Goal: Task Accomplishment & Management: Use online tool/utility

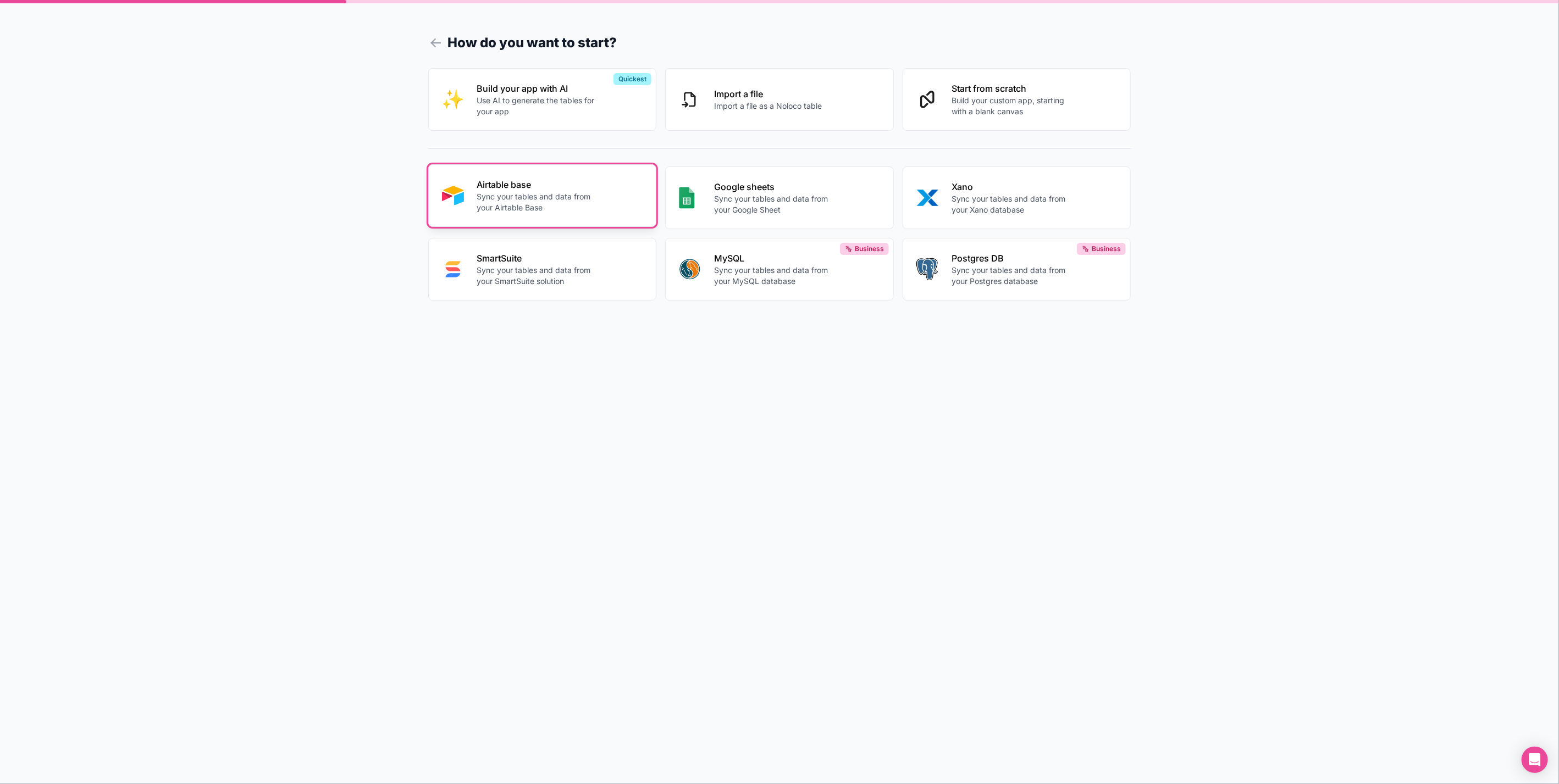
click at [549, 206] on p "Sync your tables and data from your Airtable Base" at bounding box center [538, 202] width 122 height 22
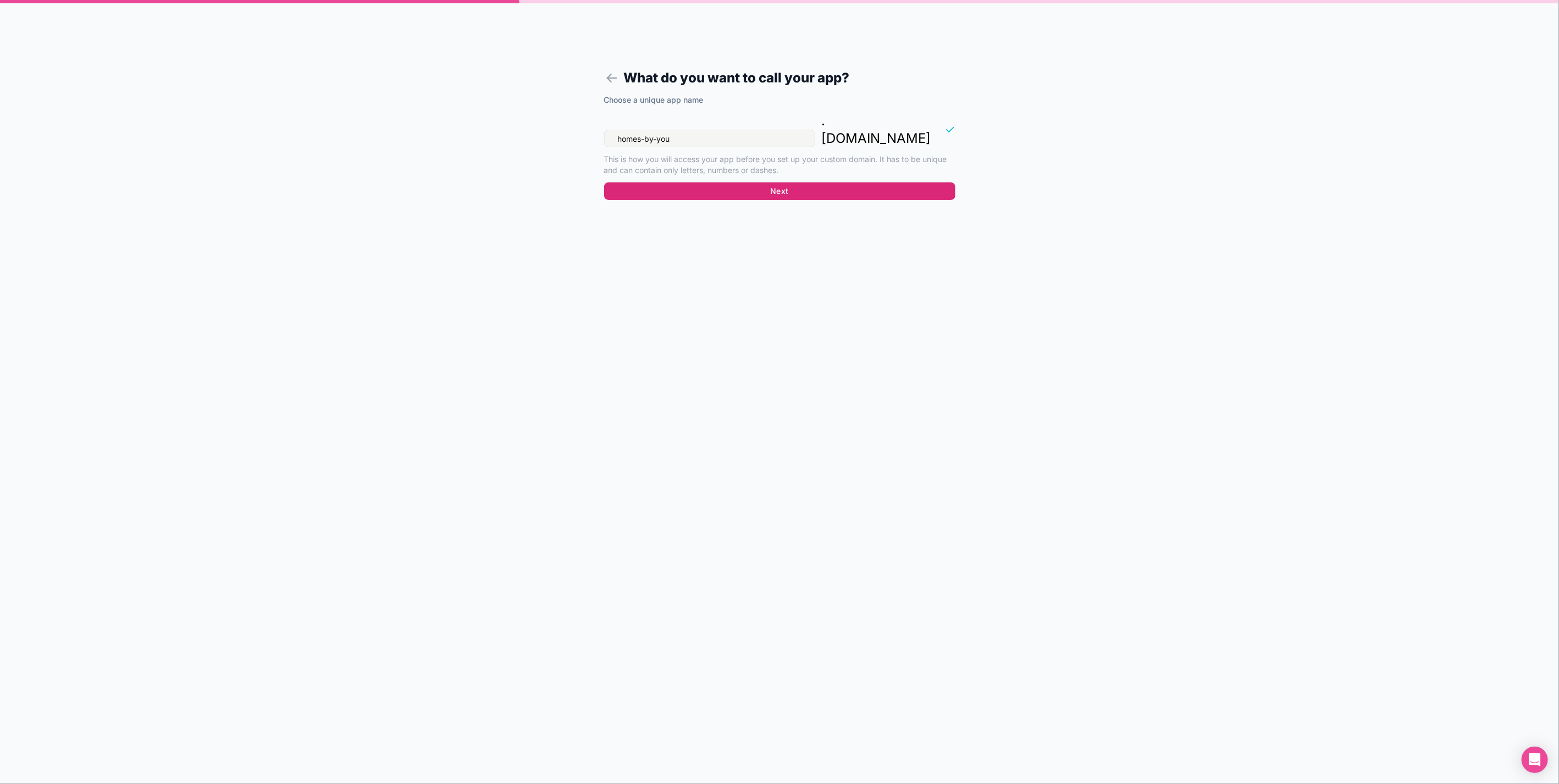
click at [735, 183] on button "Next" at bounding box center [780, 191] width 351 height 18
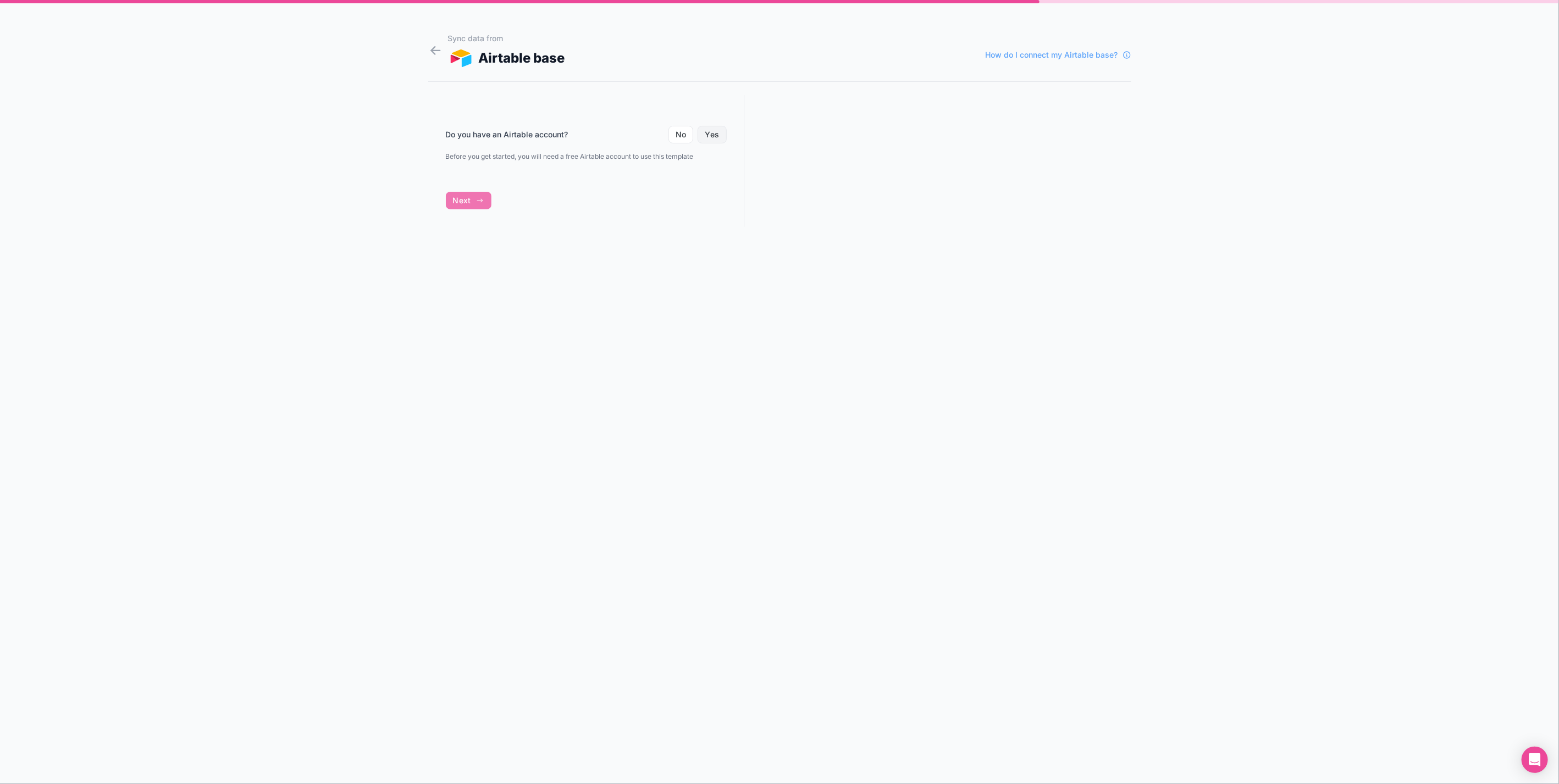
click at [720, 135] on button "Yes" at bounding box center [712, 134] width 28 height 18
click at [551, 218] on button "Connect with Airtable" at bounding box center [508, 217] width 125 height 21
click at [715, 246] on div "Refresh" at bounding box center [709, 248] width 33 height 16
click at [560, 211] on button "Connect with Airtable" at bounding box center [508, 217] width 125 height 21
click at [482, 214] on span "Select an accessible base" at bounding box center [497, 219] width 93 height 11
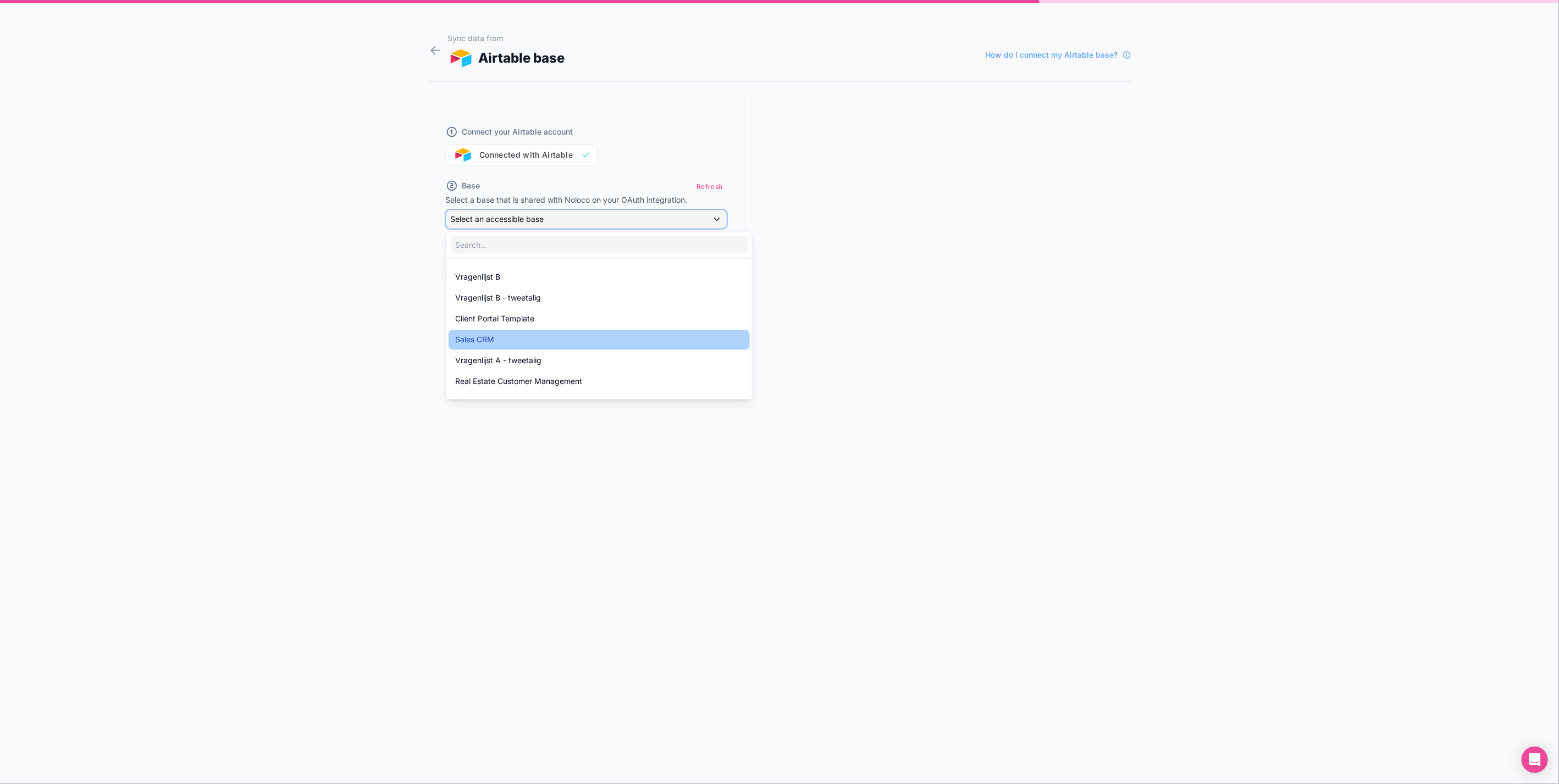
scroll to position [15, 0]
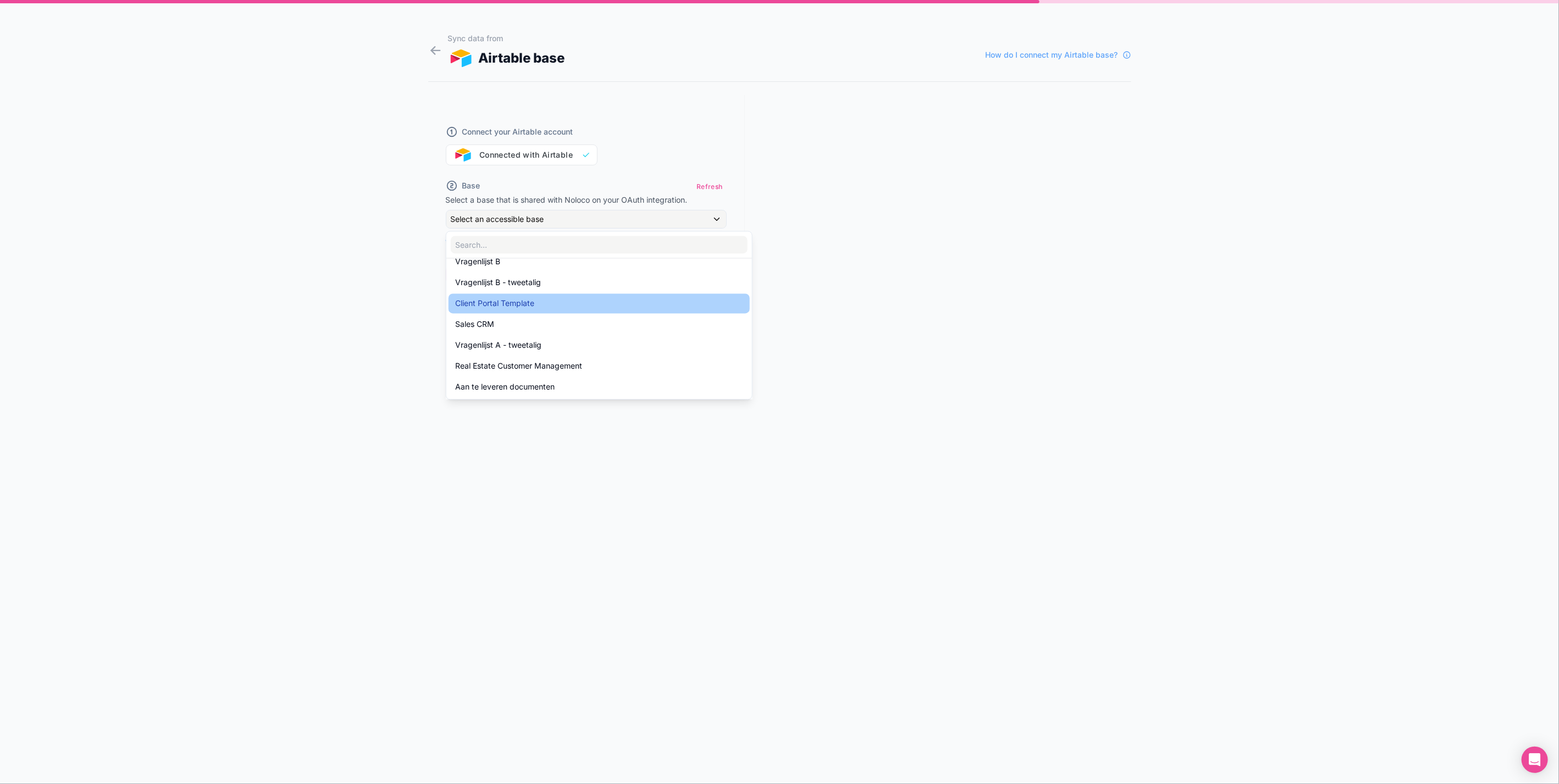
click at [514, 298] on span "Client Portal Template" at bounding box center [494, 303] width 79 height 13
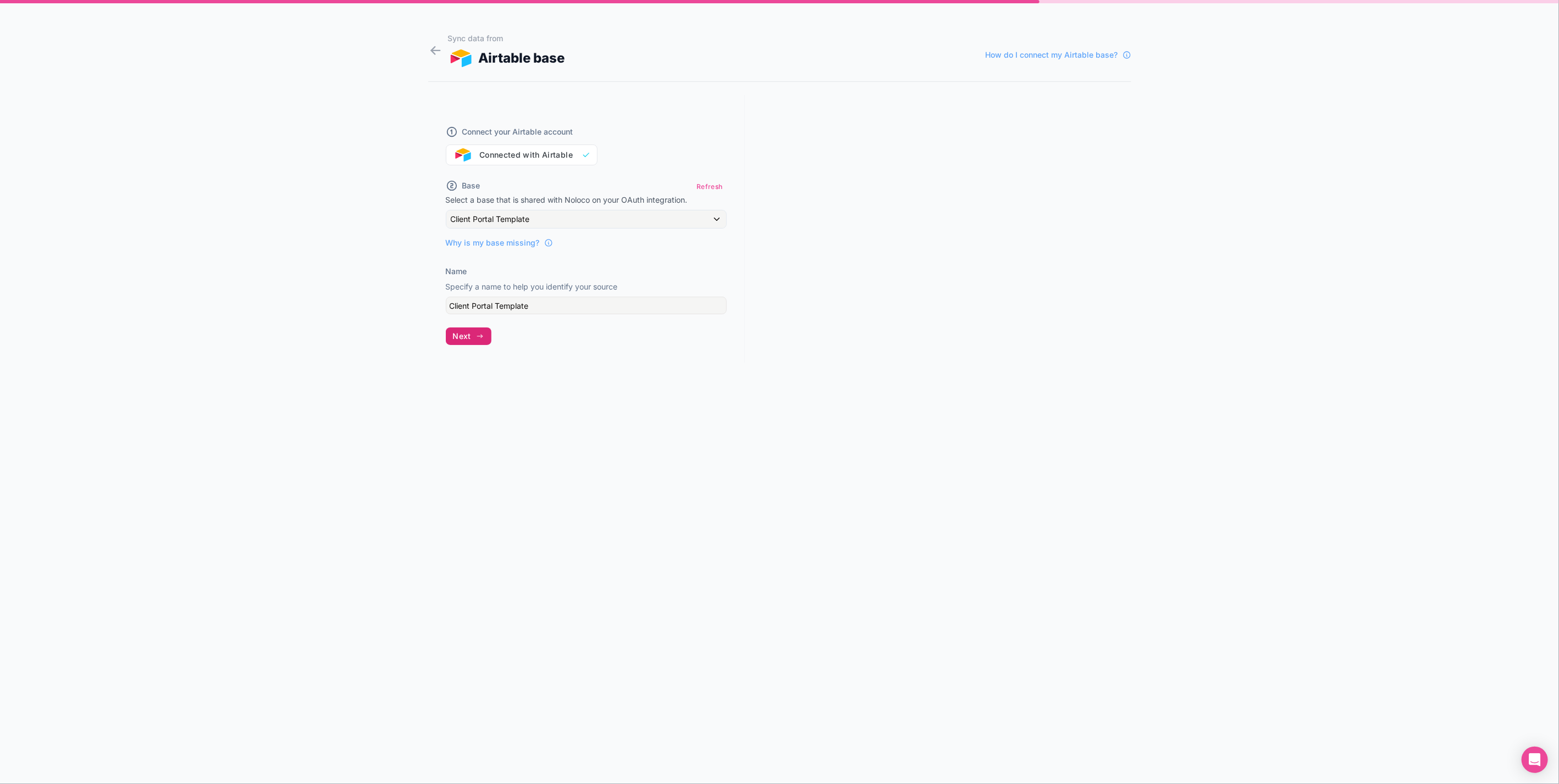
click at [481, 332] on icon "button" at bounding box center [480, 336] width 9 height 9
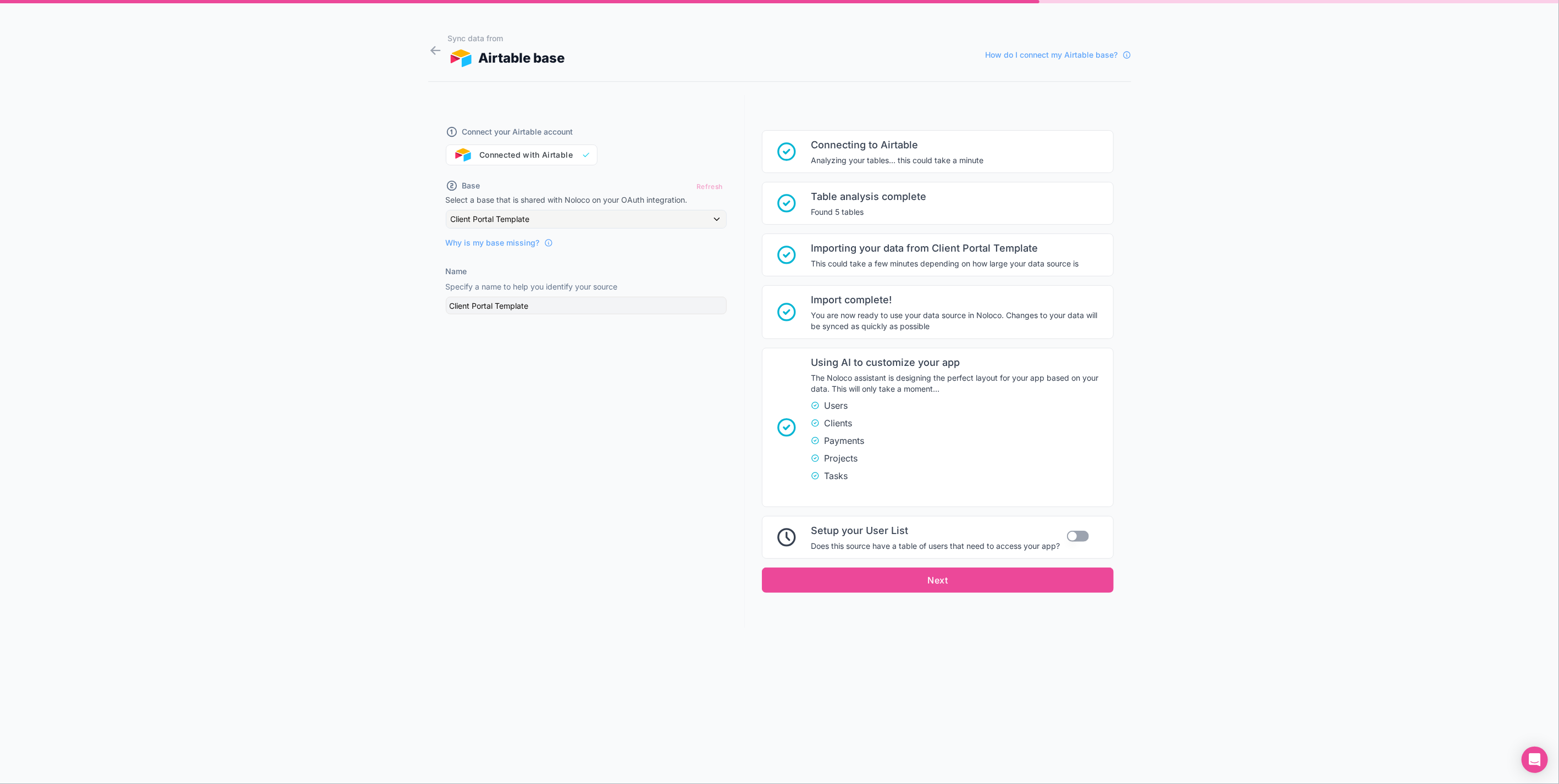
click at [1068, 533] on button "Use setting" at bounding box center [1078, 536] width 22 height 11
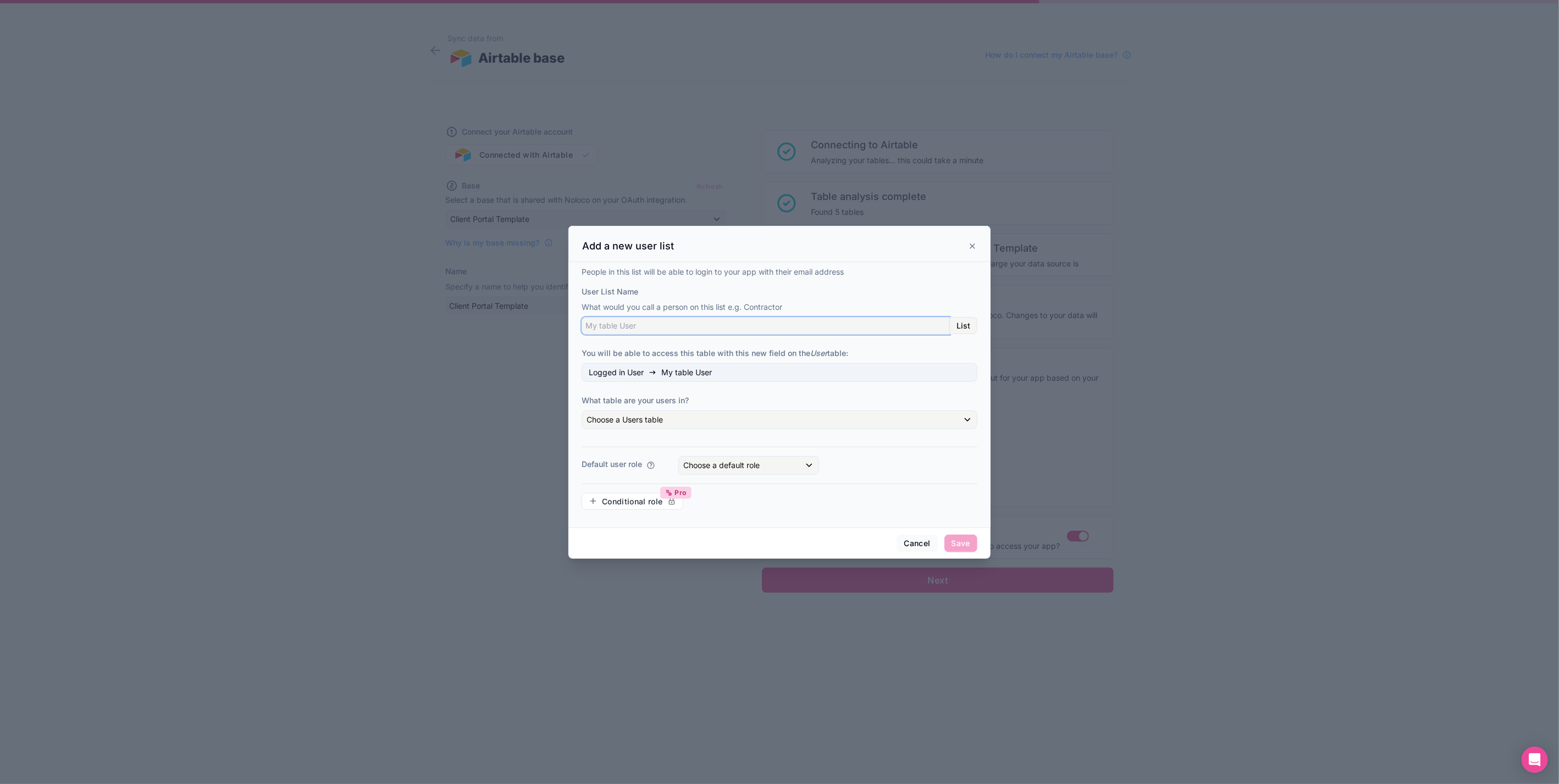
click at [697, 321] on input "User List Name" at bounding box center [766, 325] width 369 height 18
type input "Verkoper"
click at [720, 420] on div "Choose a Users table" at bounding box center [780, 419] width 395 height 18
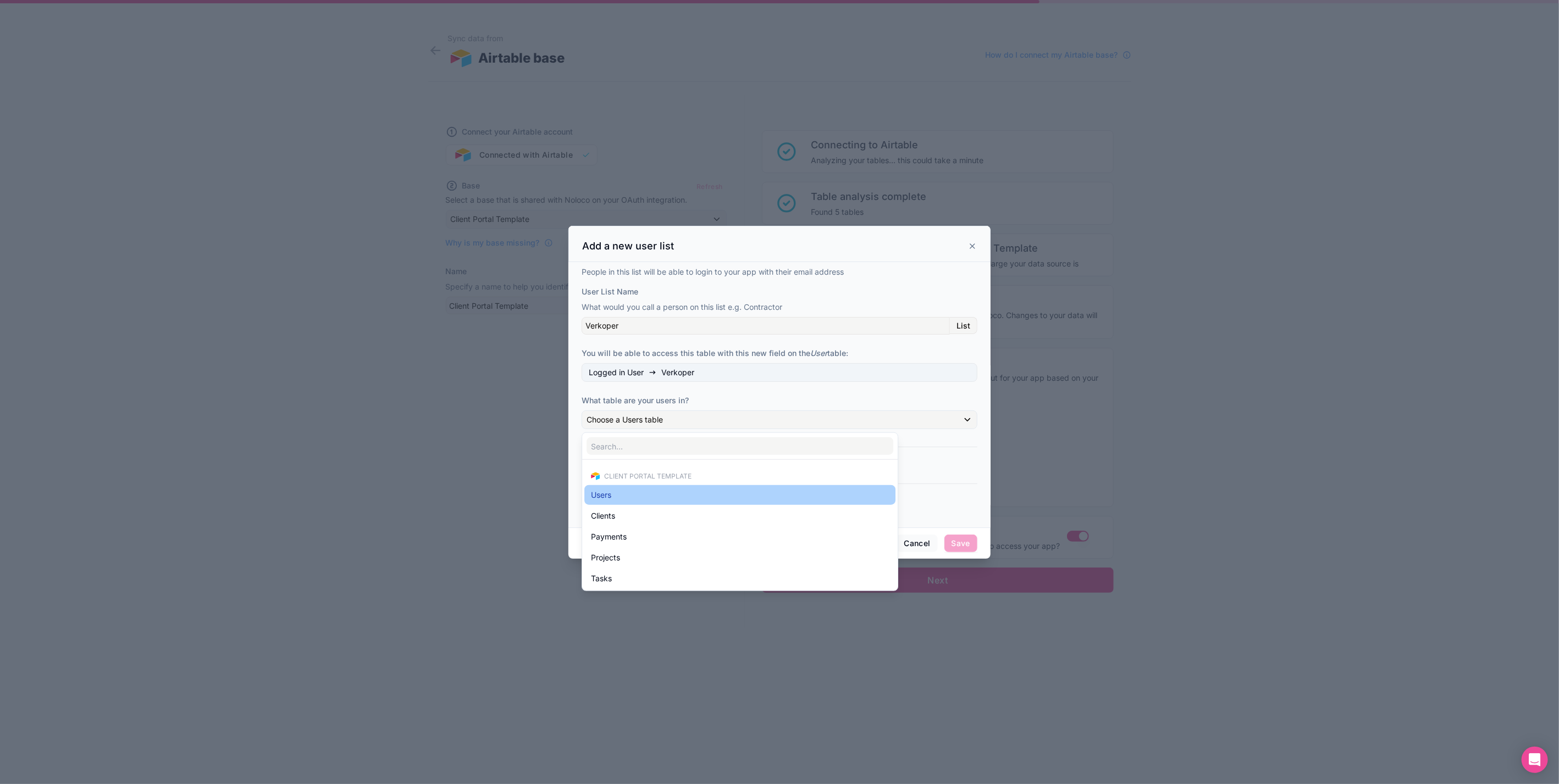
click at [698, 495] on div "Users" at bounding box center [740, 495] width 298 height 13
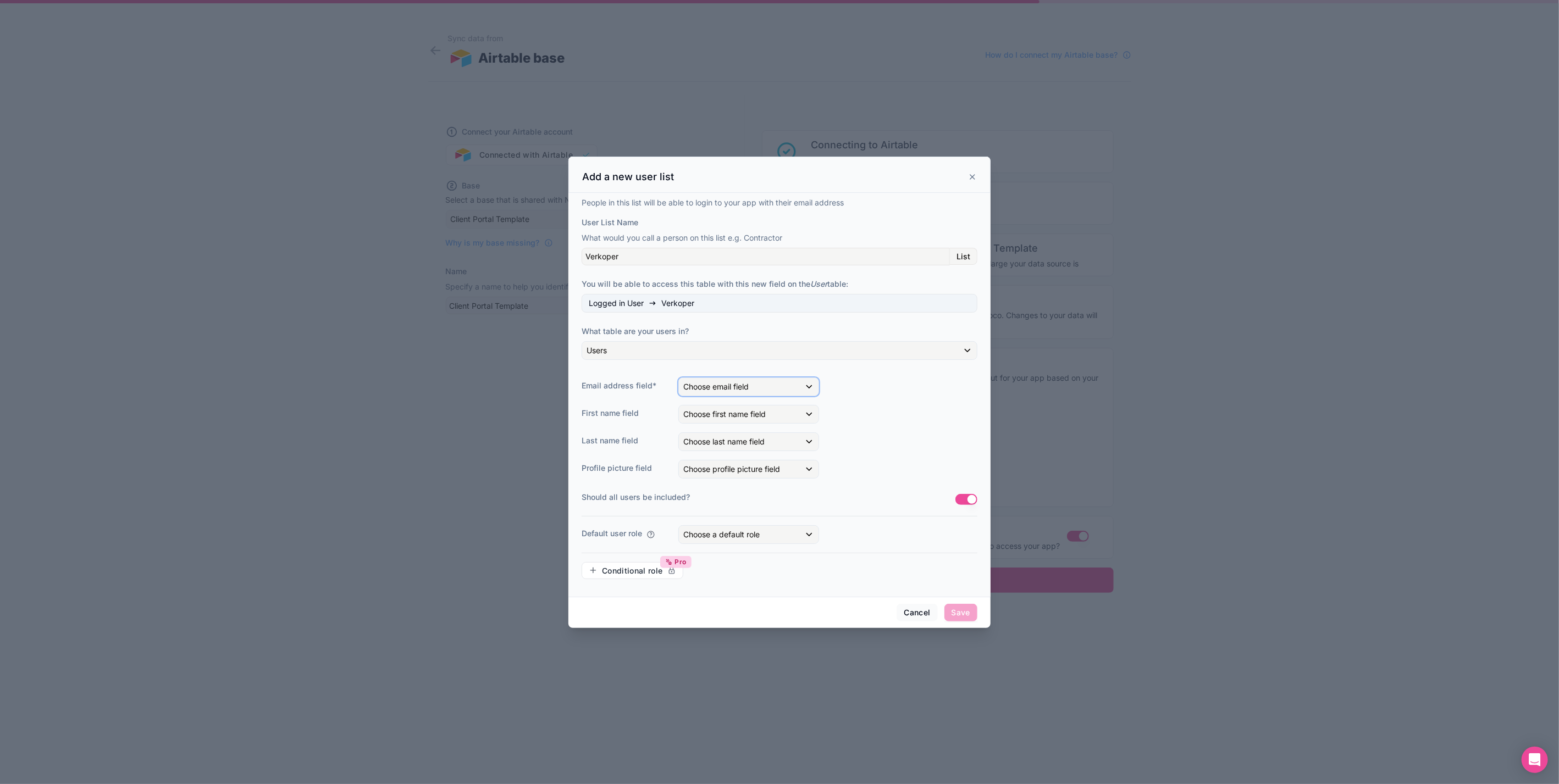
click at [760, 382] on div "Choose email field" at bounding box center [749, 387] width 140 height 18
click at [760, 382] on div at bounding box center [780, 392] width 422 height 471
click at [760, 382] on div "Choose email field" at bounding box center [749, 387] width 140 height 18
click at [717, 539] on ul "---- Full name First Name Last Name Email User Type Manager reverse Airtable Re…" at bounding box center [761, 498] width 165 height 141
click at [717, 534] on span "Email" at bounding box center [714, 530] width 19 height 13
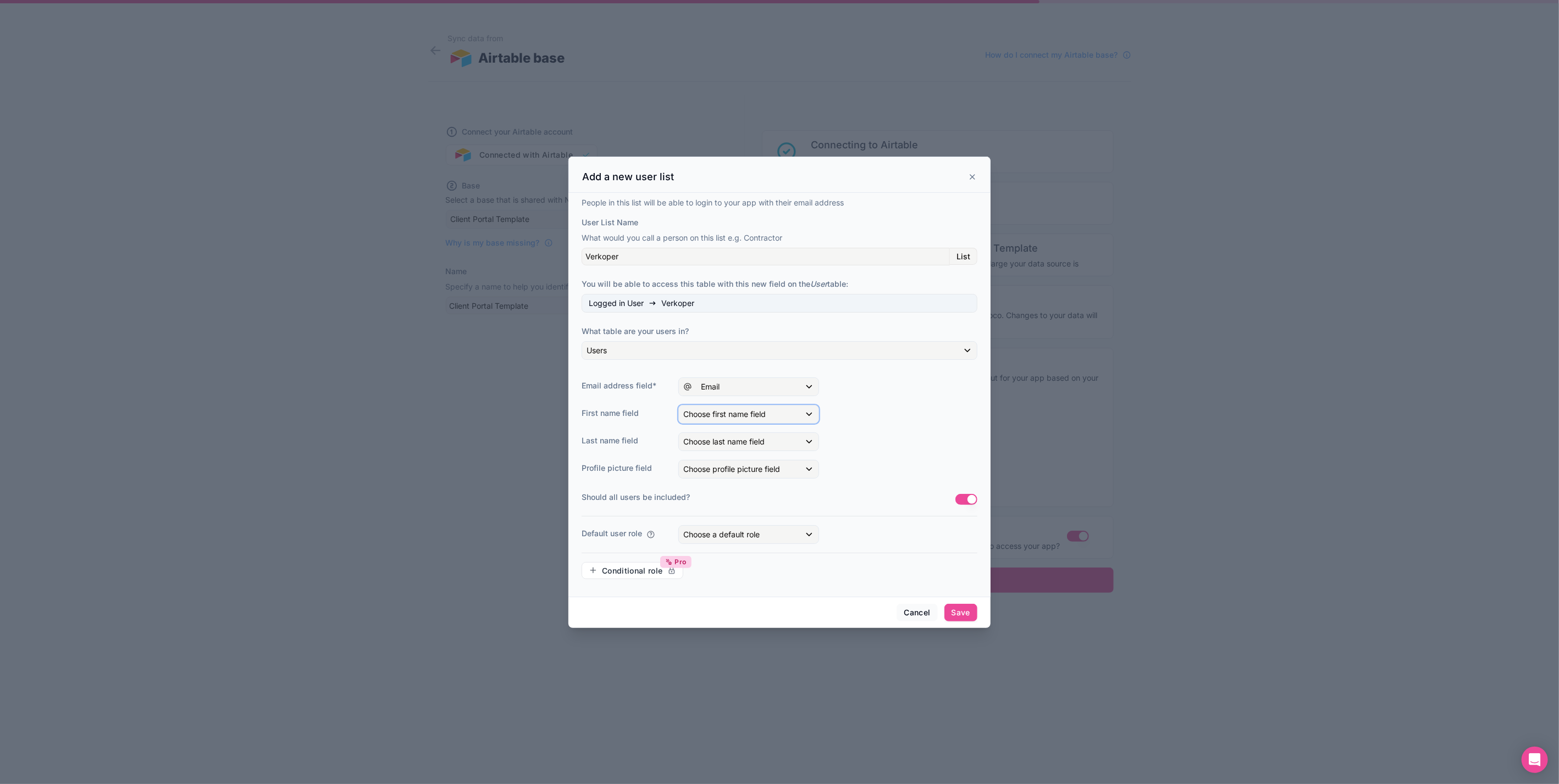
click at [751, 419] on span "Choose first name field" at bounding box center [724, 414] width 82 height 9
click at [733, 515] on span "First Name" at bounding box center [724, 515] width 39 height 13
click at [745, 438] on span "Choose last name field" at bounding box center [724, 441] width 81 height 9
click at [726, 565] on span "Last Name" at bounding box center [724, 563] width 39 height 13
click at [748, 464] on span "Choose profile picture field" at bounding box center [732, 469] width 97 height 11
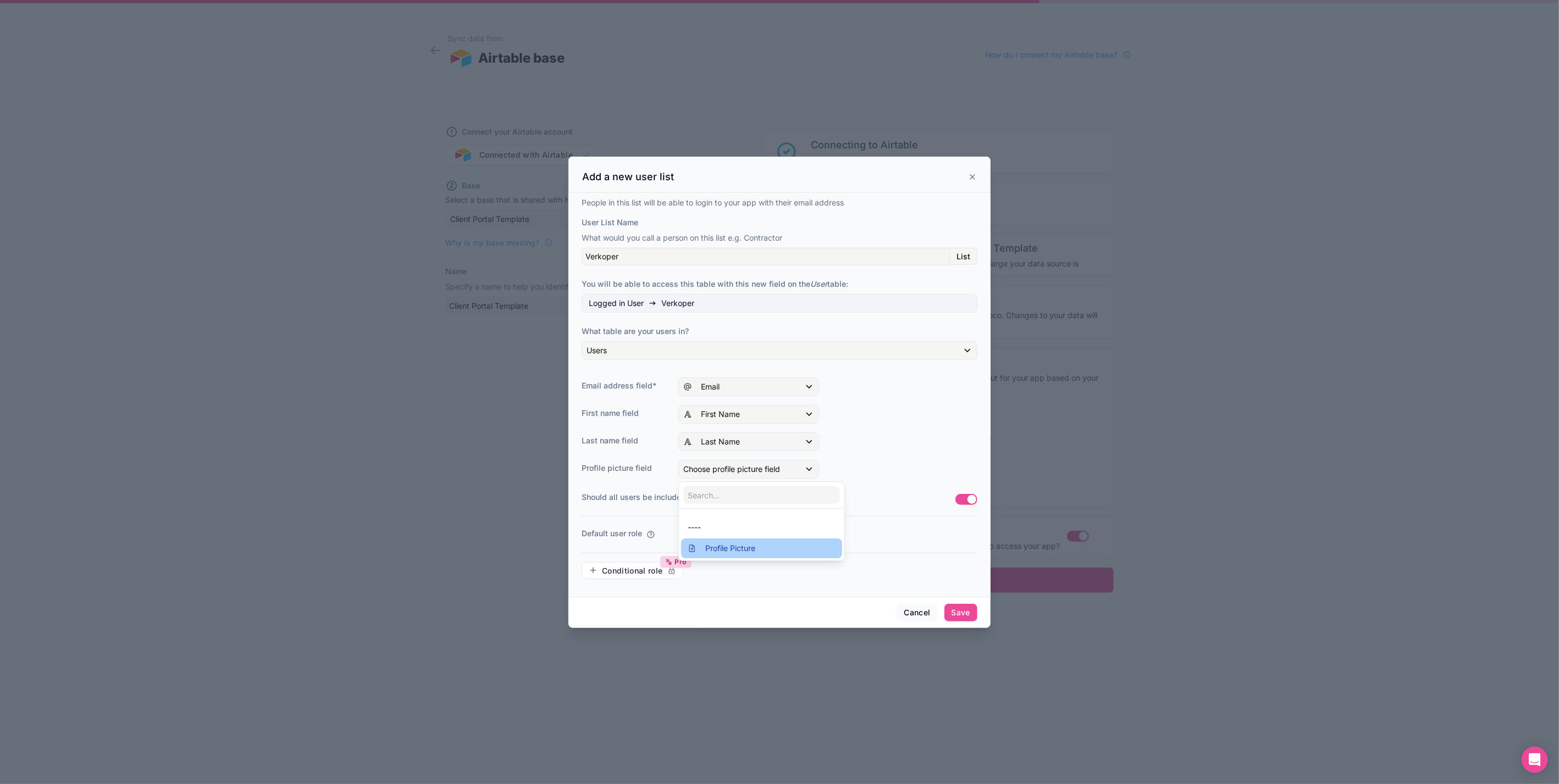
click at [743, 551] on span "Profile Picture" at bounding box center [730, 549] width 50 height 13
click at [752, 530] on span "Choose a default role" at bounding box center [721, 534] width 76 height 9
click at [712, 615] on div "User" at bounding box center [761, 613] width 148 height 13
click at [948, 607] on button "Save" at bounding box center [960, 612] width 33 height 18
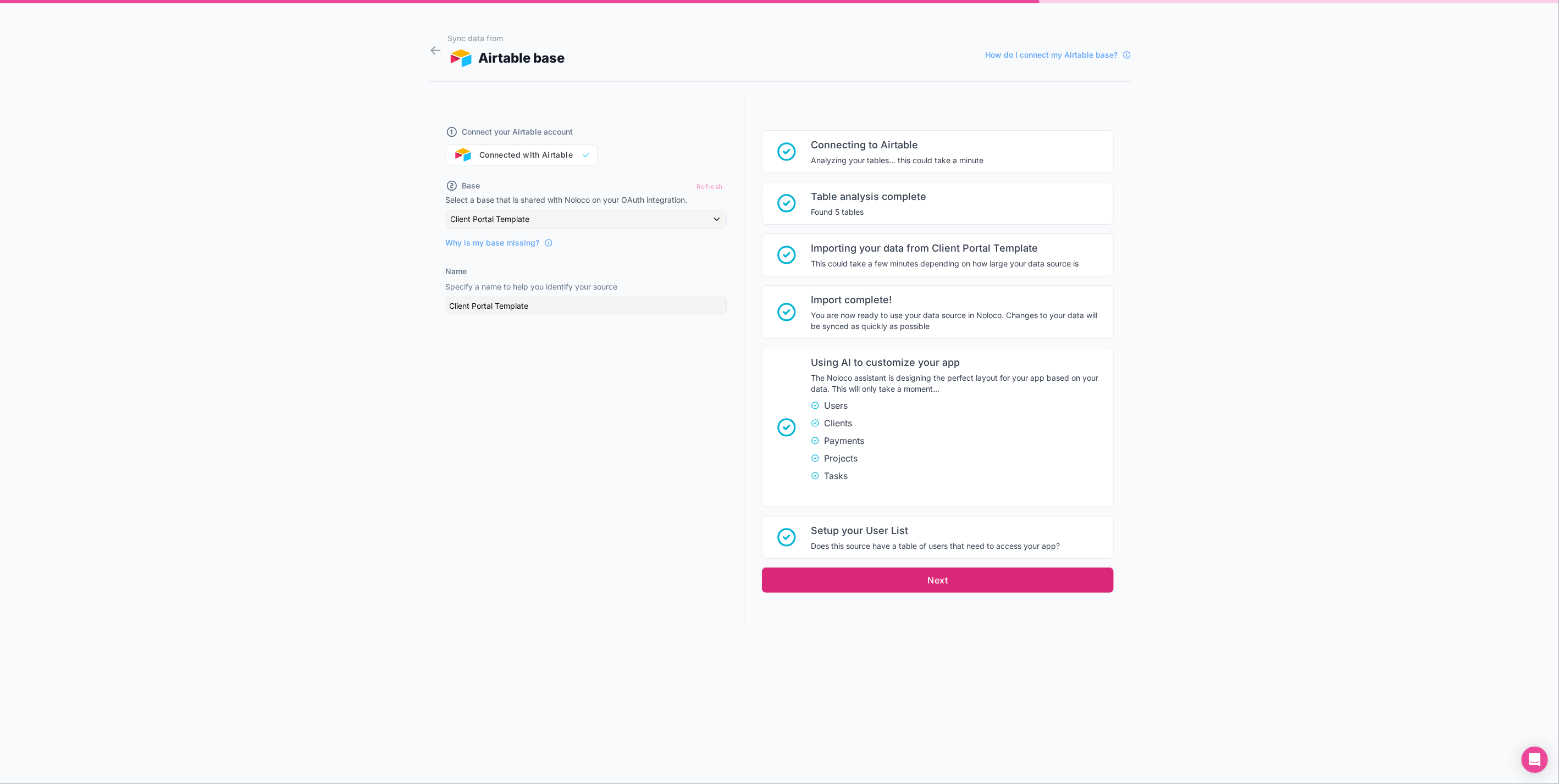
click at [974, 583] on button "Next" at bounding box center [937, 580] width 352 height 25
